Goal: Information Seeking & Learning: Learn about a topic

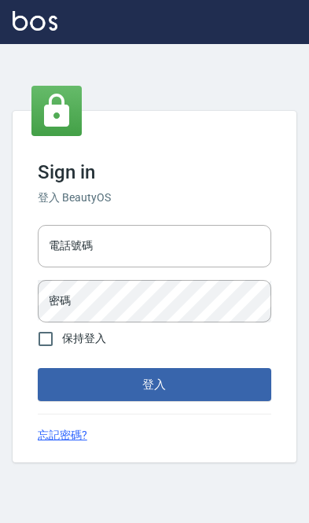
click at [75, 243] on div "電話號碼 電話號碼" at bounding box center [154, 246] width 233 height 42
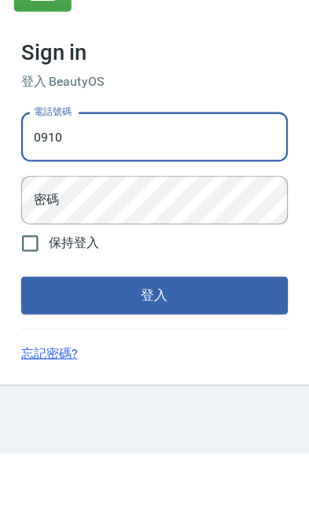
type input "0910967130"
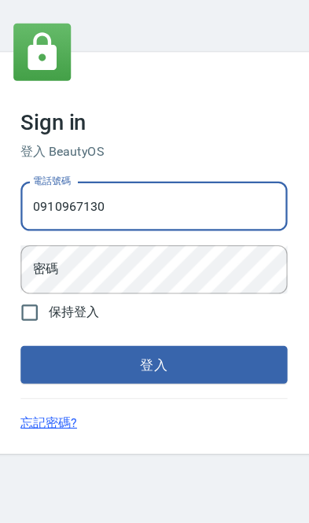
click at [48, 280] on div "密碼 密碼" at bounding box center [154, 301] width 233 height 42
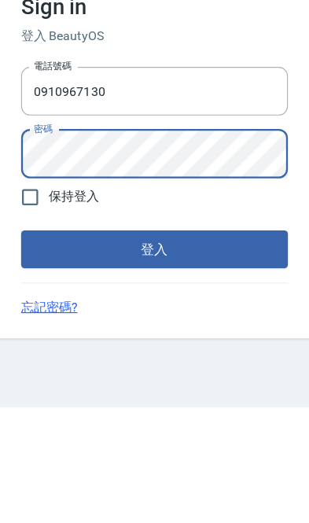
click at [38, 368] on button "登入" at bounding box center [154, 384] width 233 height 33
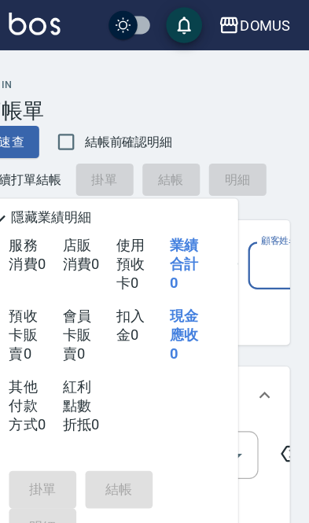
click at [246, 23] on div "DOMUS" at bounding box center [268, 23] width 44 height 20
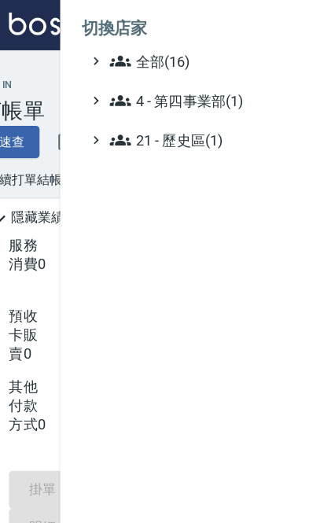
click at [134, 54] on span "全部(16)" at bounding box center [208, 53] width 152 height 19
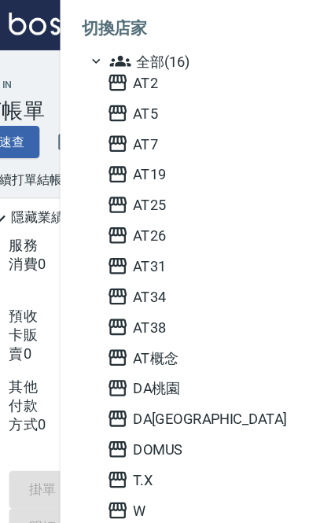
click at [134, 309] on span "AT概念" at bounding box center [207, 312] width 154 height 19
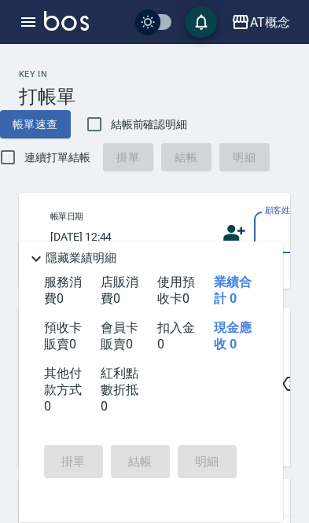
scroll to position [0, 36]
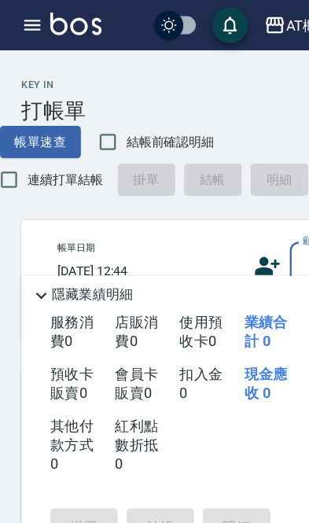
click at [24, 24] on icon "button" at bounding box center [28, 22] width 19 height 19
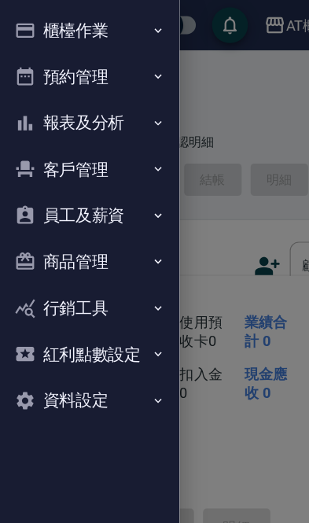
click at [49, 134] on button "客戶管理" at bounding box center [78, 148] width 145 height 41
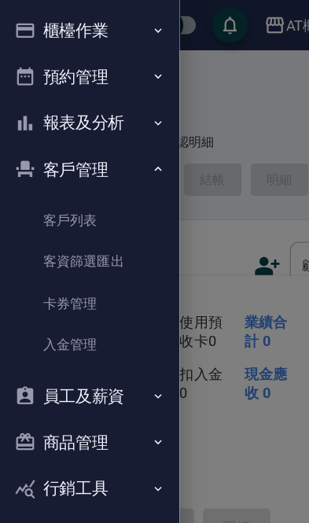
click at [40, 112] on button "報表及分析" at bounding box center [78, 107] width 145 height 41
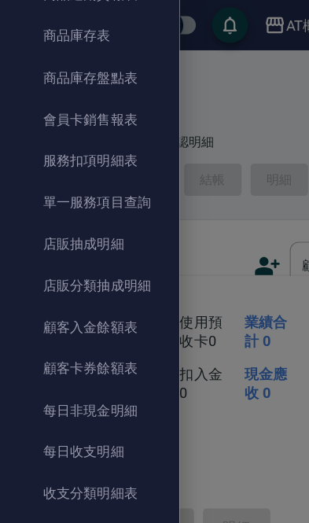
scroll to position [957, 0]
click at [112, 354] on link "每日非現金明細" at bounding box center [78, 358] width 145 height 36
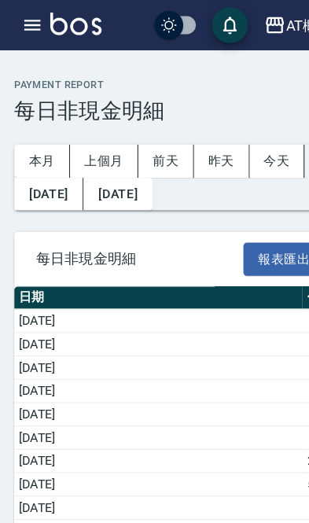
click at [83, 127] on button "上個月" at bounding box center [91, 141] width 60 height 29
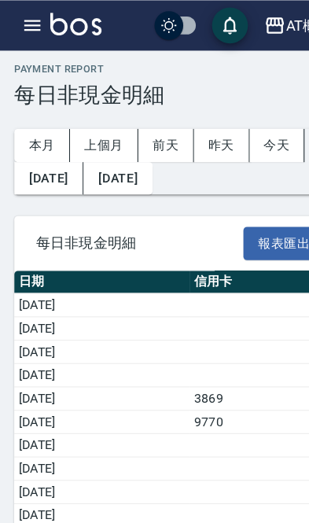
scroll to position [14, 0]
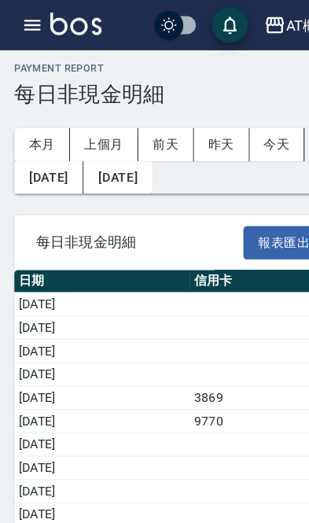
click at [24, 28] on icon "button" at bounding box center [28, 22] width 19 height 19
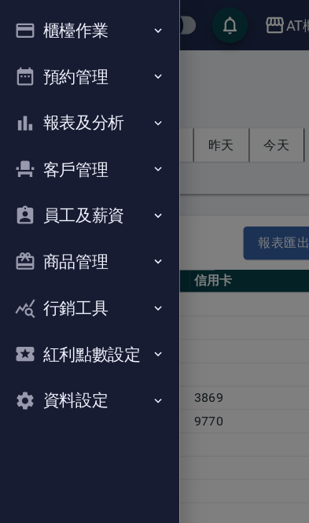
click at [31, 106] on icon "button" at bounding box center [22, 107] width 19 height 19
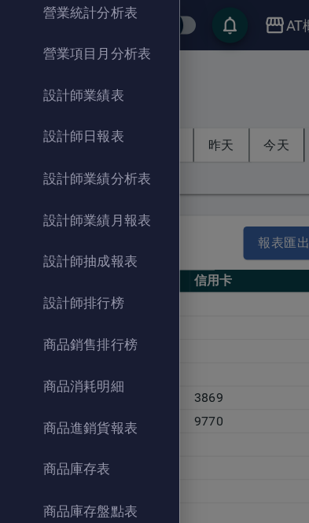
scroll to position [596, 0]
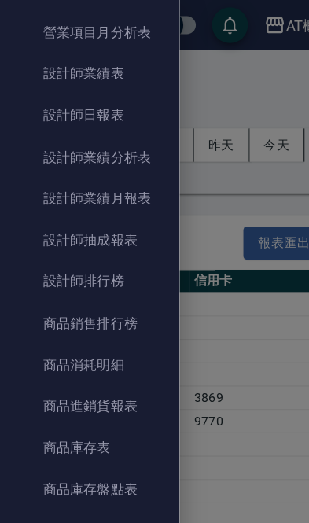
click at [82, 314] on link "商品消耗明細" at bounding box center [78, 319] width 145 height 36
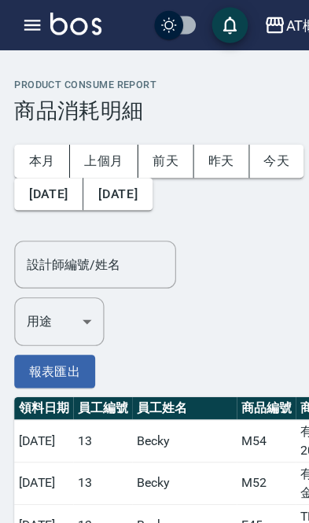
click at [90, 140] on button "上個月" at bounding box center [91, 141] width 60 height 29
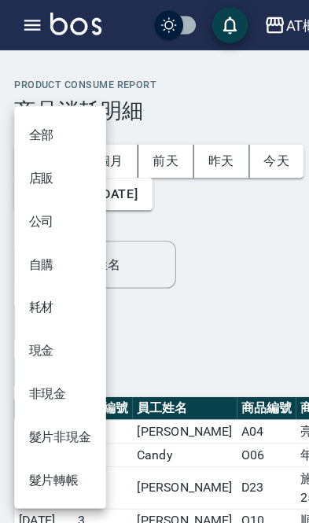
click at [41, 271] on li "耗材" at bounding box center [53, 269] width 80 height 38
type input "耗材"
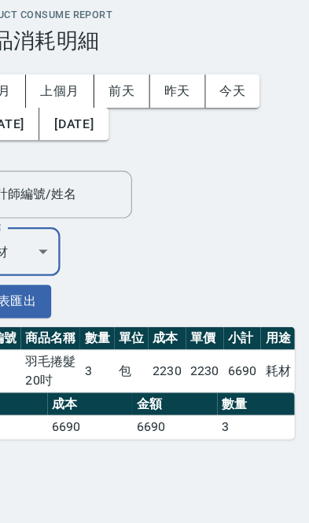
scroll to position [0, 176]
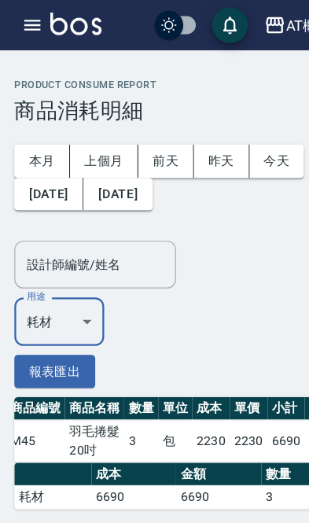
click at [27, 19] on icon "button" at bounding box center [28, 21] width 14 height 9
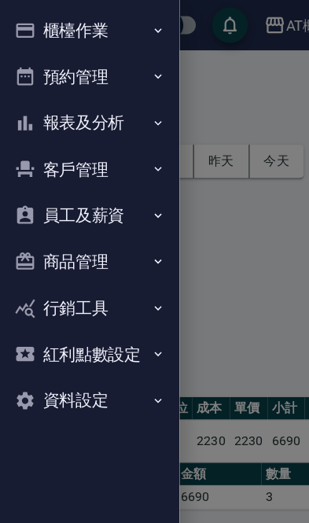
click at [134, 103] on icon "button" at bounding box center [138, 107] width 13 height 13
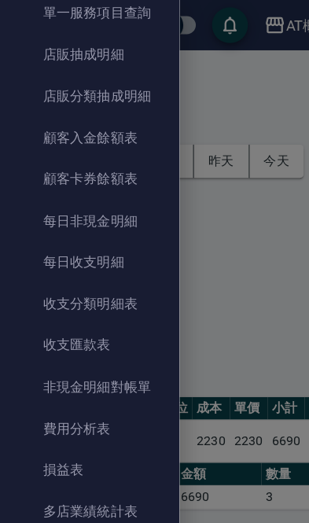
scroll to position [1124, 0]
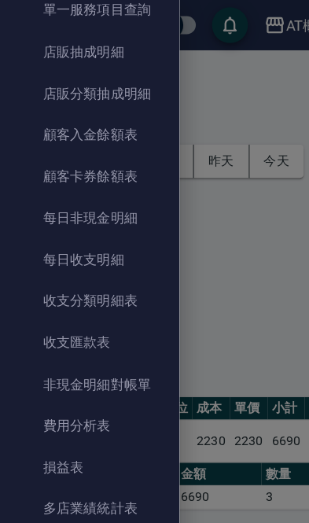
click at [97, 188] on link "每日非現金明細" at bounding box center [78, 191] width 145 height 36
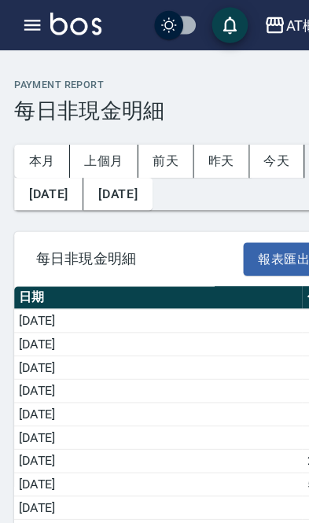
click at [94, 136] on button "上個月" at bounding box center [91, 141] width 60 height 29
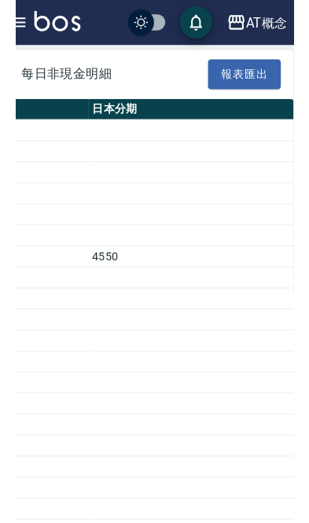
scroll to position [0, 227]
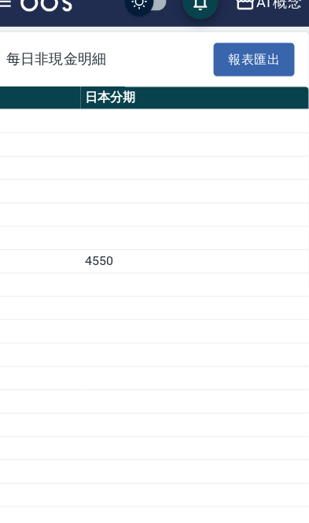
click at [230, 12] on button "AT概念" at bounding box center [261, 22] width 72 height 32
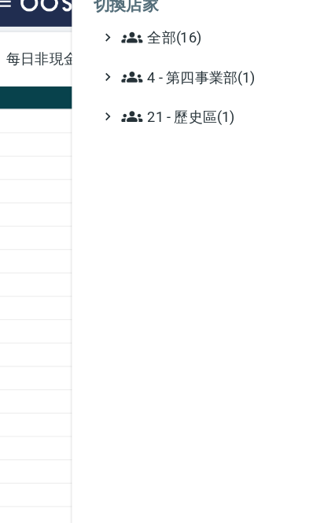
click at [146, 44] on span "全部(16)" at bounding box center [208, 53] width 152 height 19
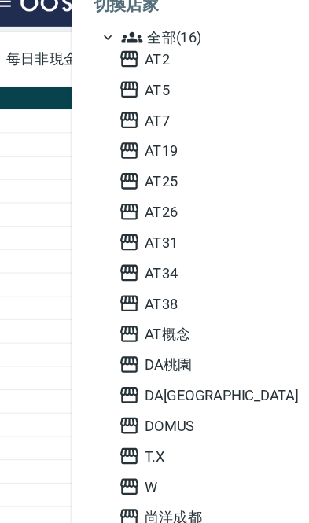
click at [135, 170] on span "AT25" at bounding box center [207, 179] width 154 height 19
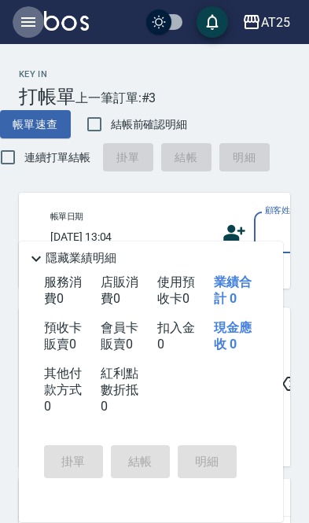
click at [26, 35] on button "button" at bounding box center [28, 21] width 31 height 31
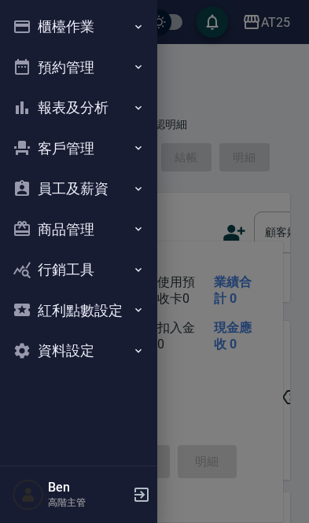
click at [62, 102] on button "報表及分析" at bounding box center [78, 107] width 145 height 41
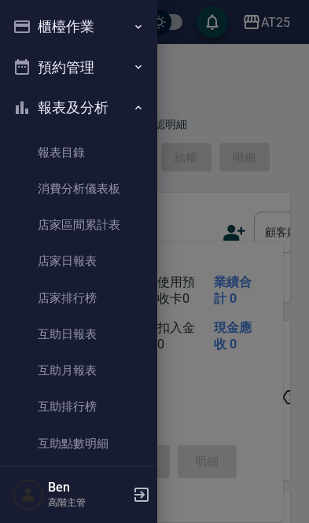
click at [55, 108] on button "報表及分析" at bounding box center [78, 107] width 145 height 41
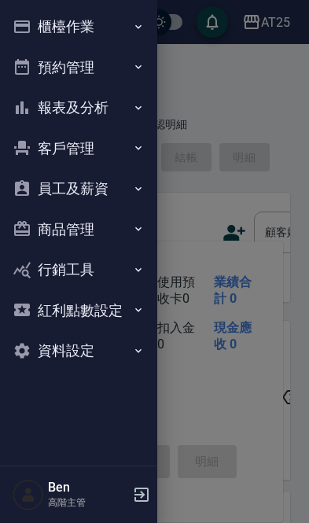
click at [61, 228] on button "商品管理" at bounding box center [78, 229] width 145 height 41
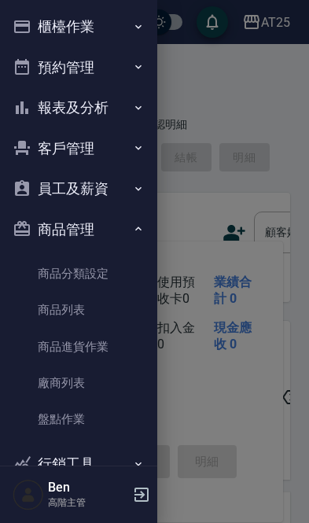
click at [62, 300] on link "商品列表" at bounding box center [78, 310] width 145 height 36
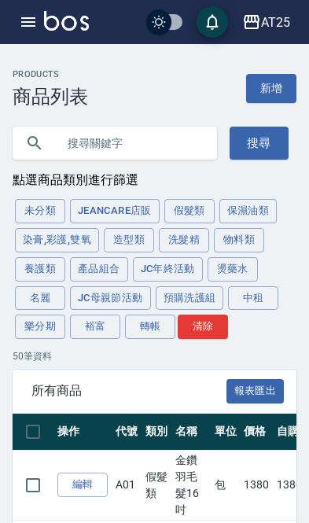
click at [112, 264] on button "產品組合" at bounding box center [99, 269] width 58 height 24
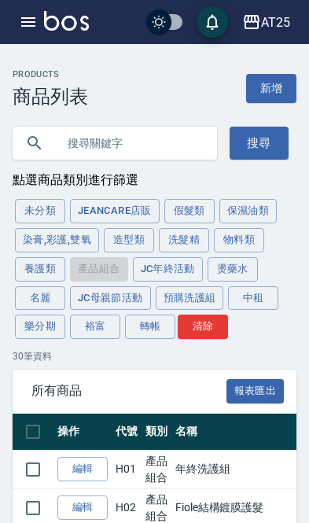
click at [183, 212] on button "假髮類" at bounding box center [189, 211] width 50 height 24
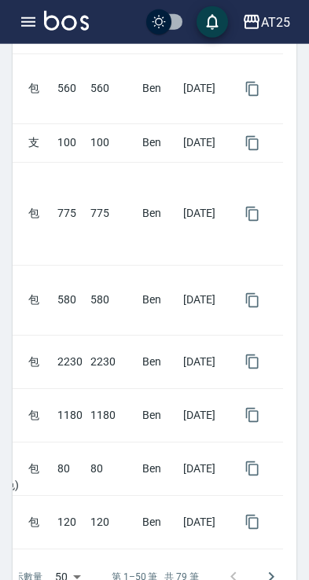
click at [276, 522] on icon "Go to next page" at bounding box center [271, 576] width 19 height 19
